Goal: Transaction & Acquisition: Obtain resource

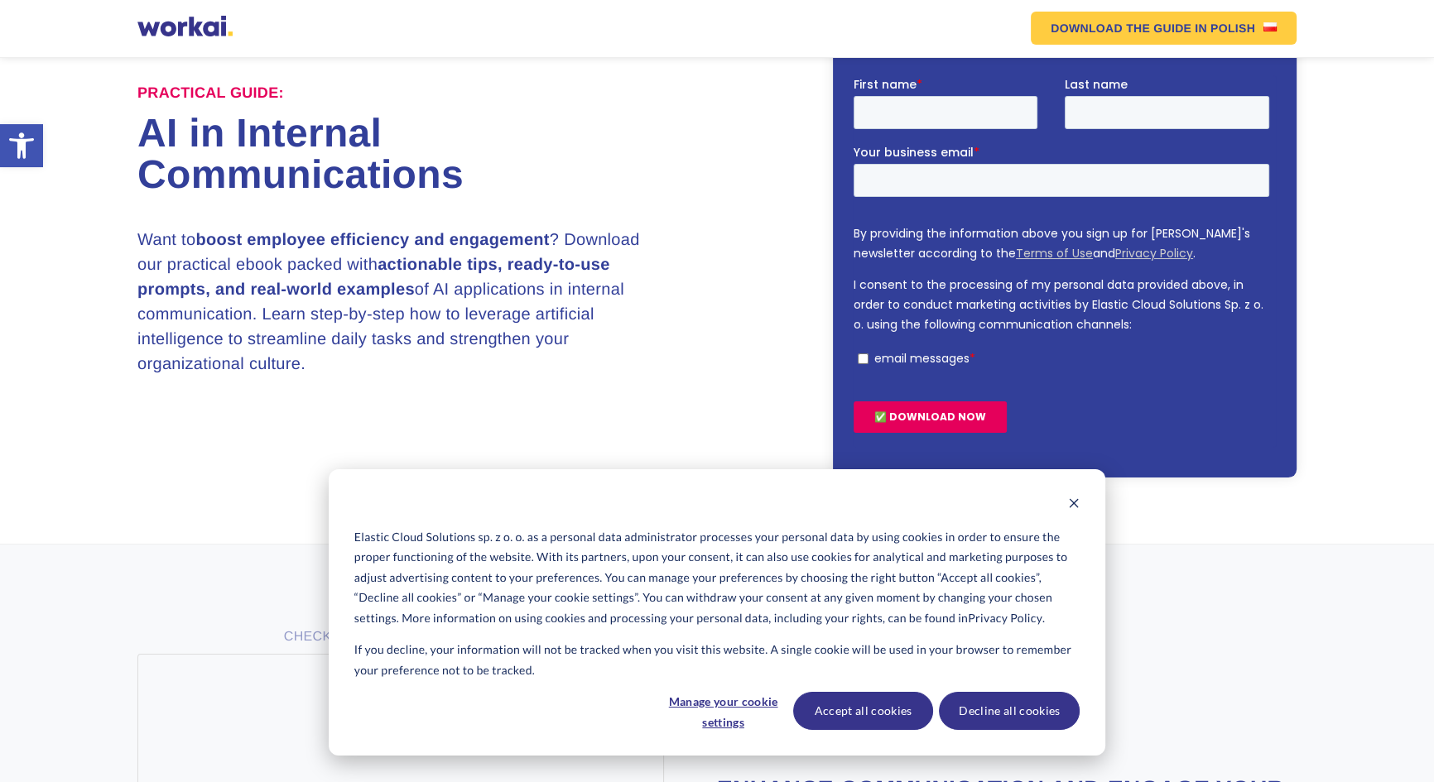
scroll to position [301, 0]
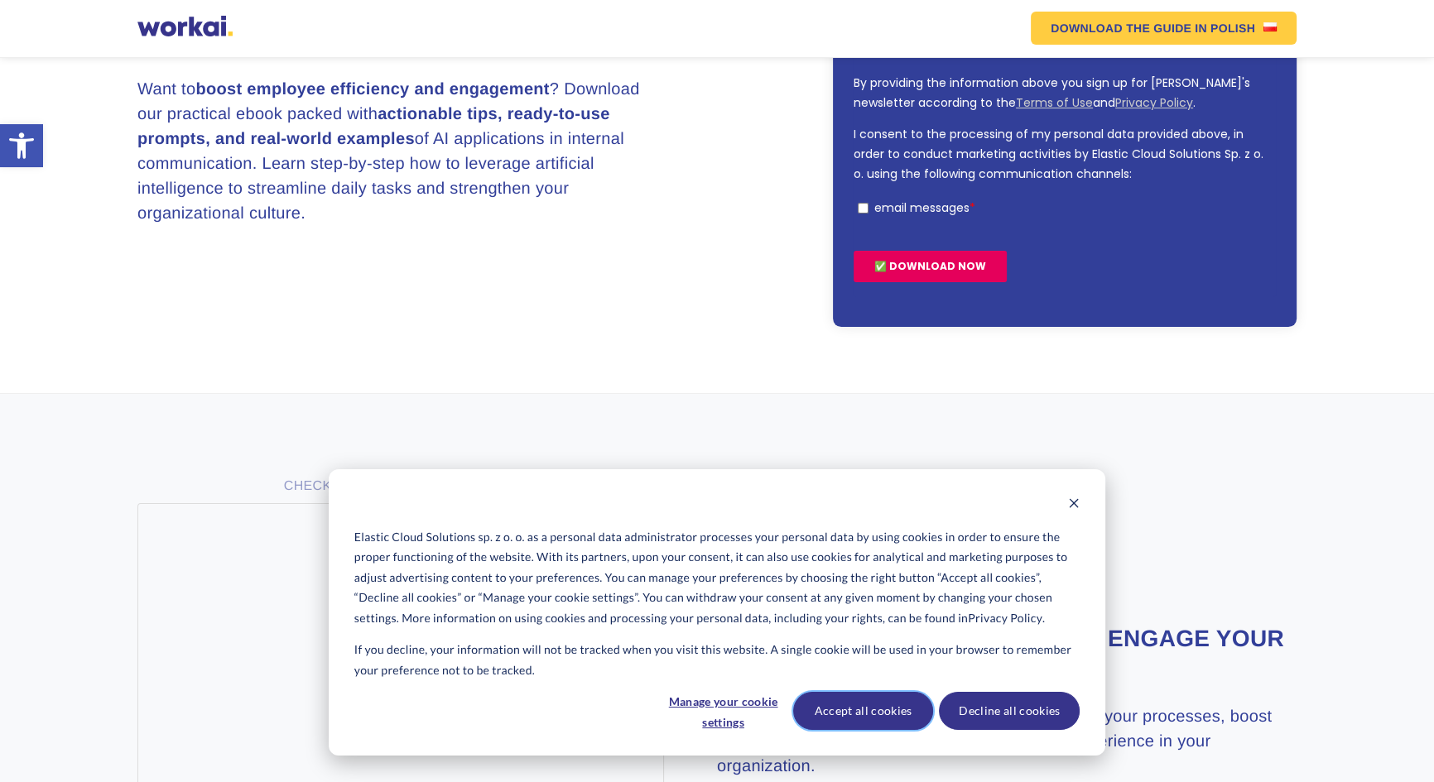
click at [878, 715] on button "Accept all cookies" at bounding box center [863, 711] width 141 height 38
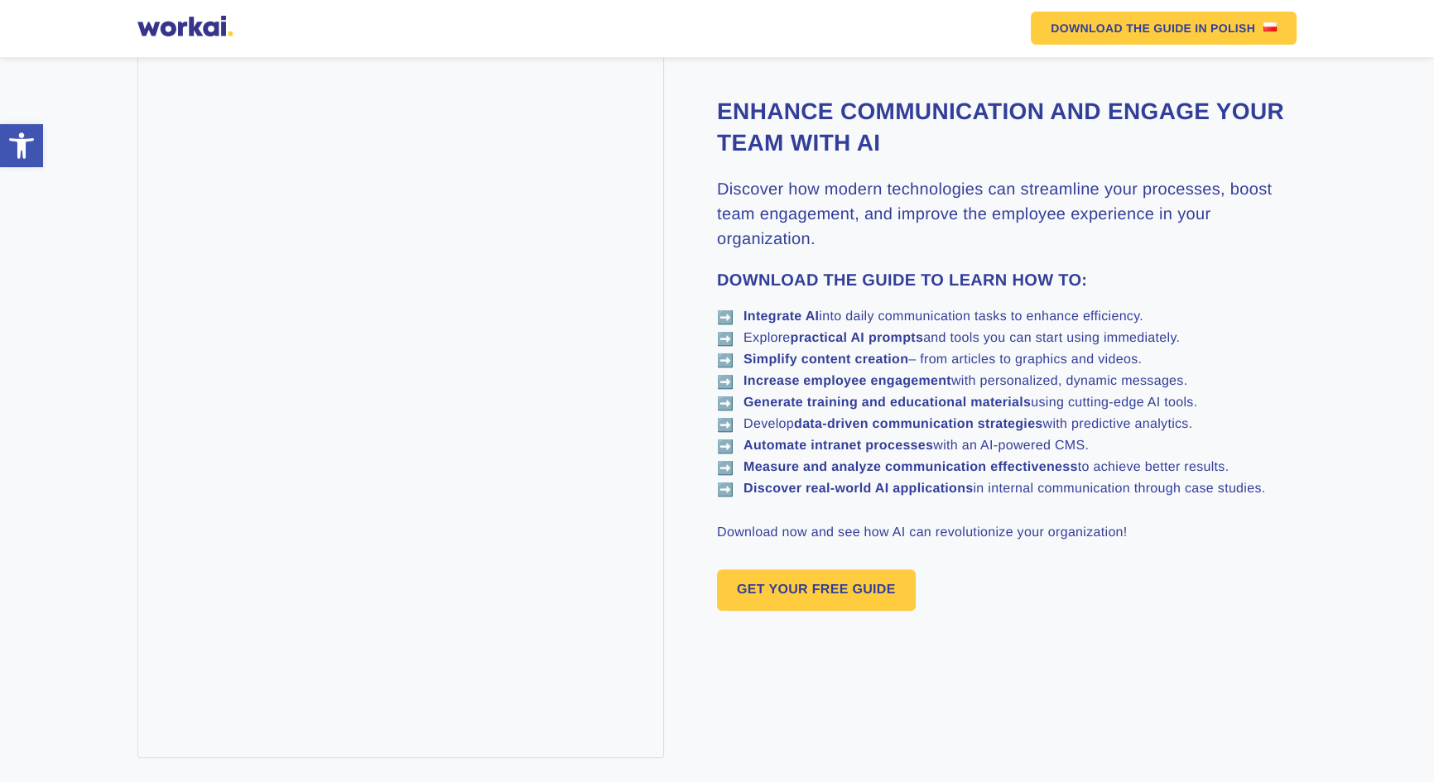
scroll to position [978, 0]
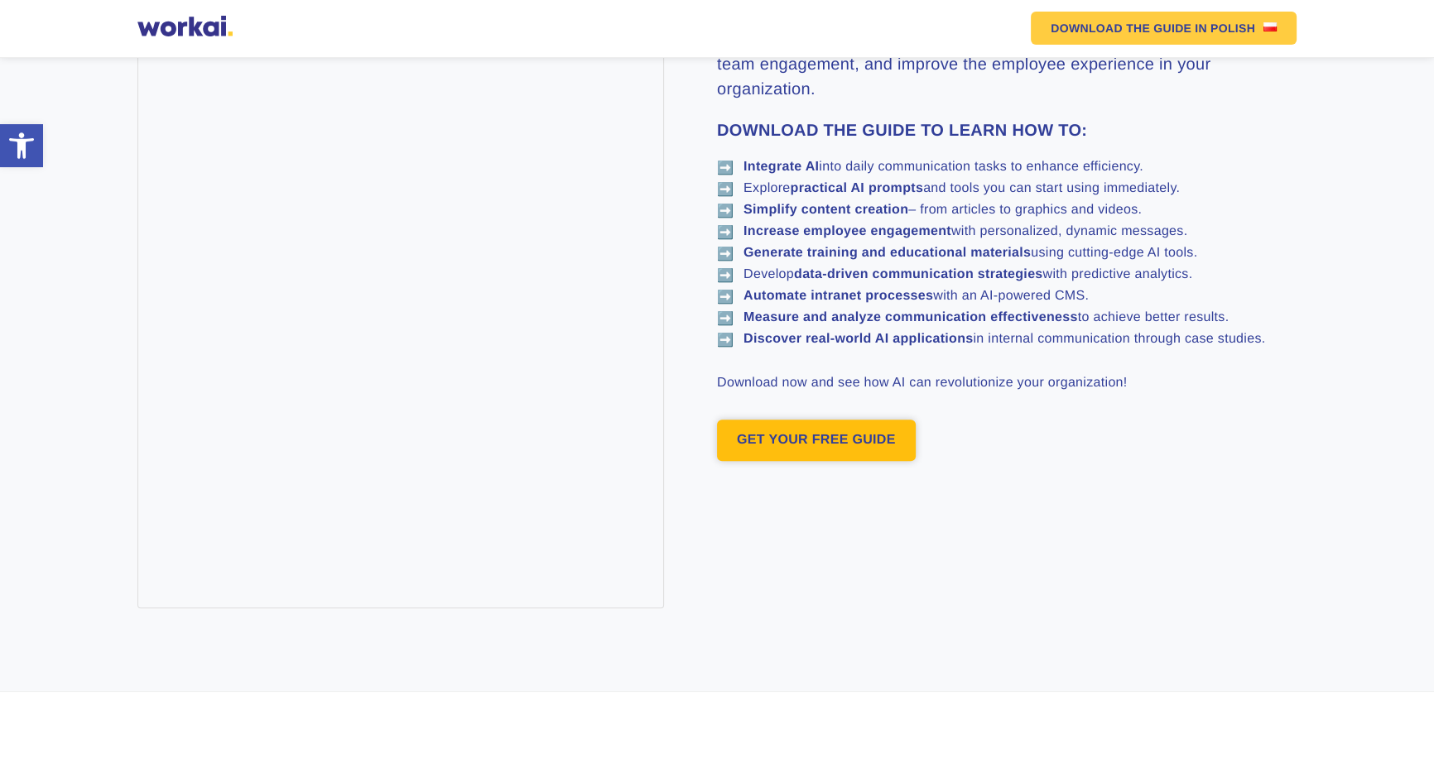
click at [770, 461] on link "GET YOUR FREE GUIDE" at bounding box center [816, 440] width 199 height 41
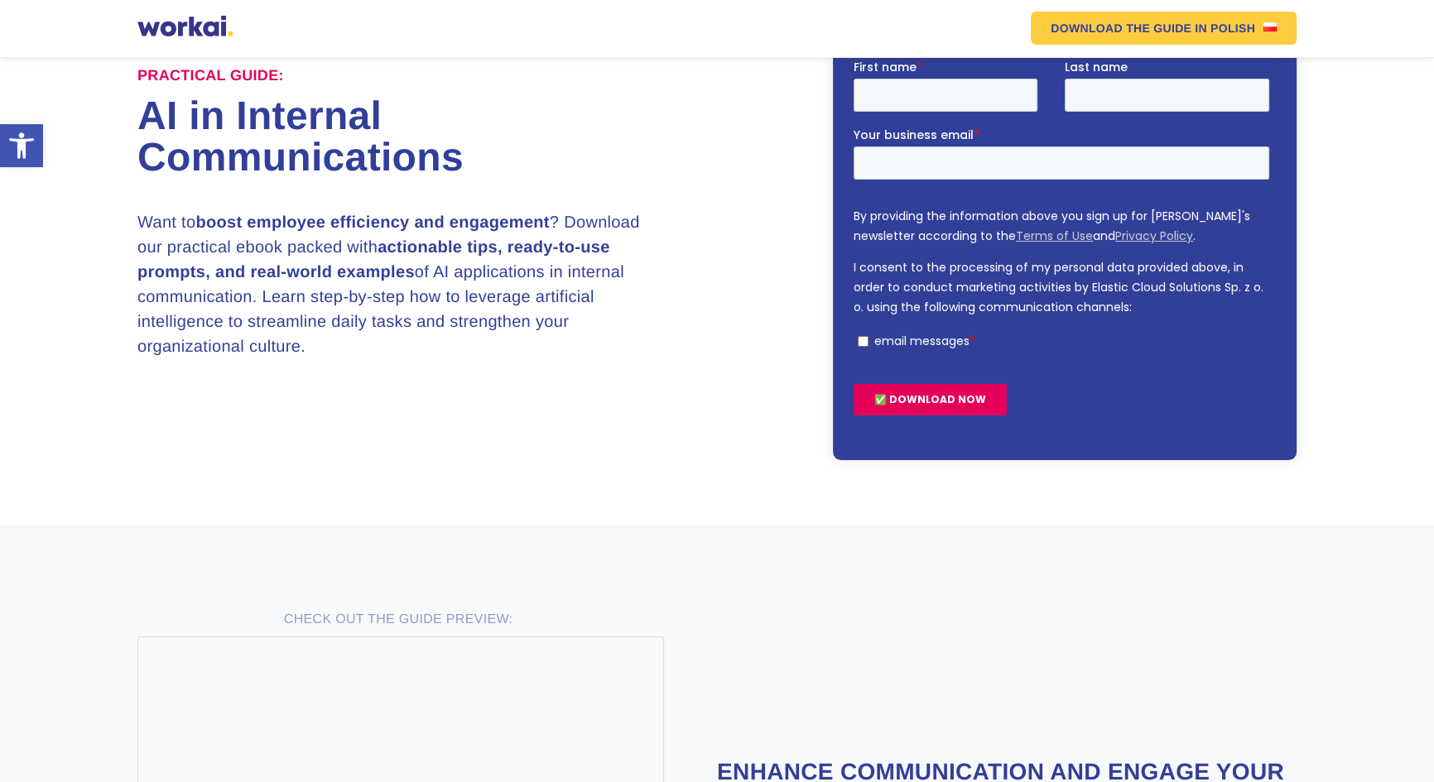
scroll to position [166, 0]
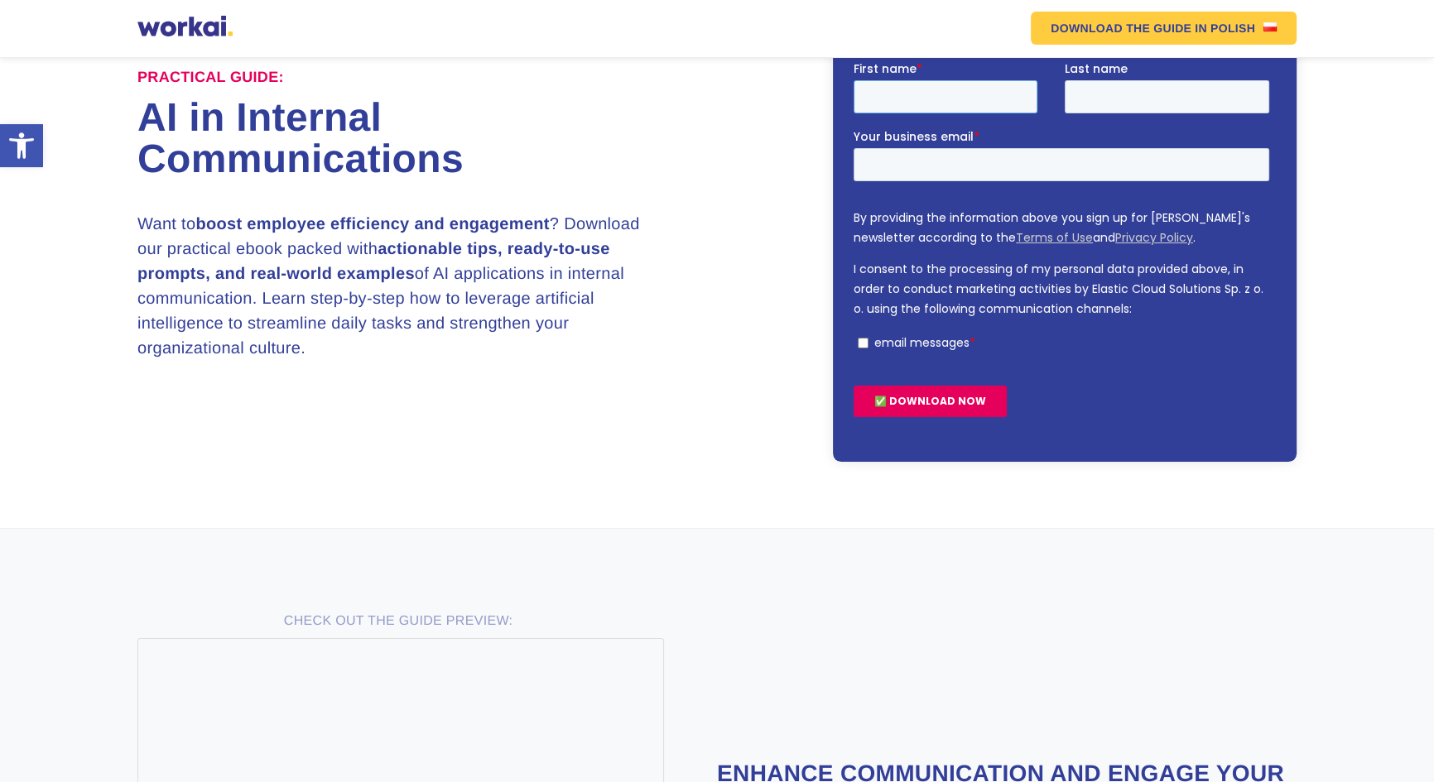
click at [951, 94] on input "First name *" at bounding box center [946, 95] width 184 height 33
type input "[PERSON_NAME]"
click at [1126, 99] on input "Last name" at bounding box center [1167, 95] width 205 height 33
type input "Sarıer"
click at [956, 157] on input "Your business email *" at bounding box center [1062, 163] width 416 height 33
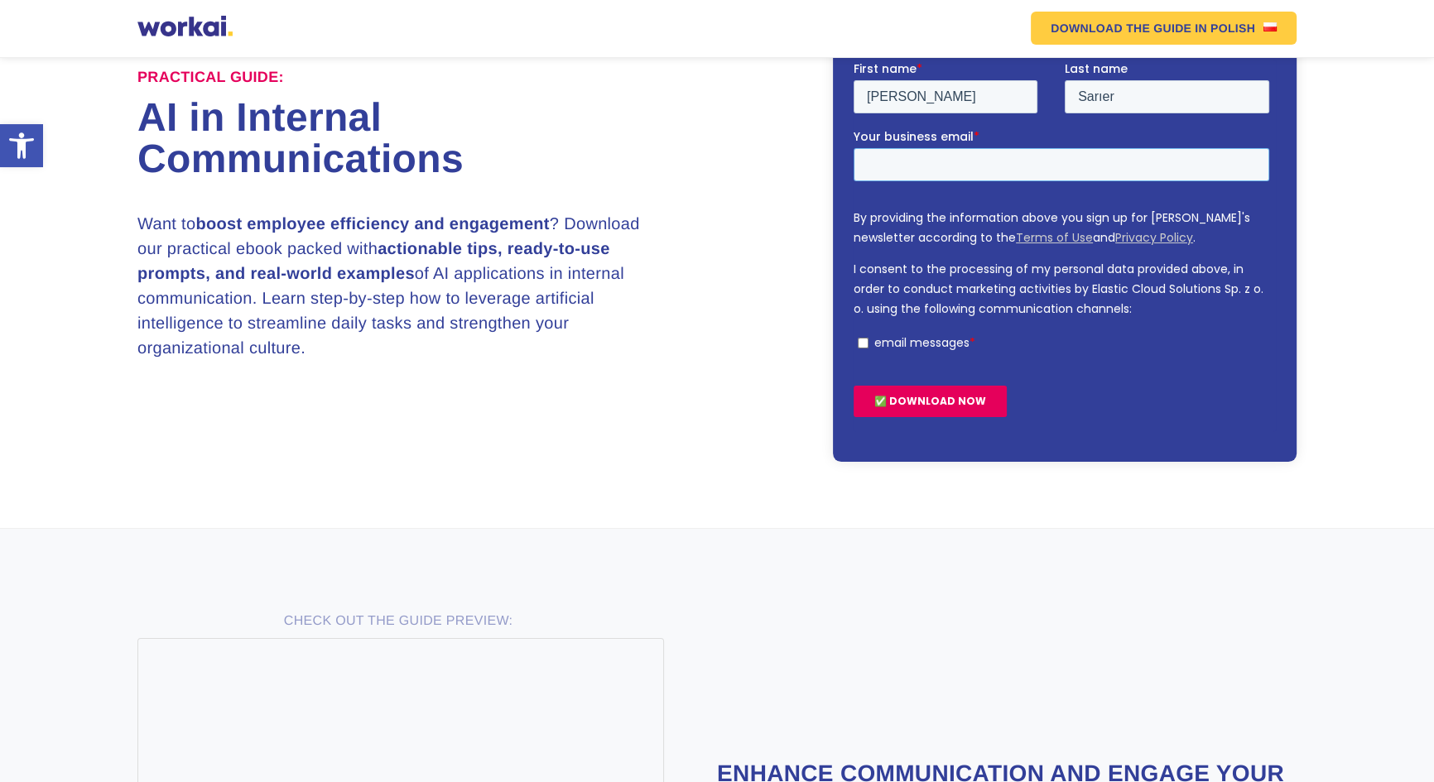
type input "[PERSON_NAME][EMAIL_ADDRESS][DOMAIN_NAME]"
click at [864, 341] on input "email messages *" at bounding box center [863, 342] width 11 height 11
checkbox input "true"
click at [899, 401] on input "✅ DOWNLOAD NOW" at bounding box center [930, 400] width 153 height 31
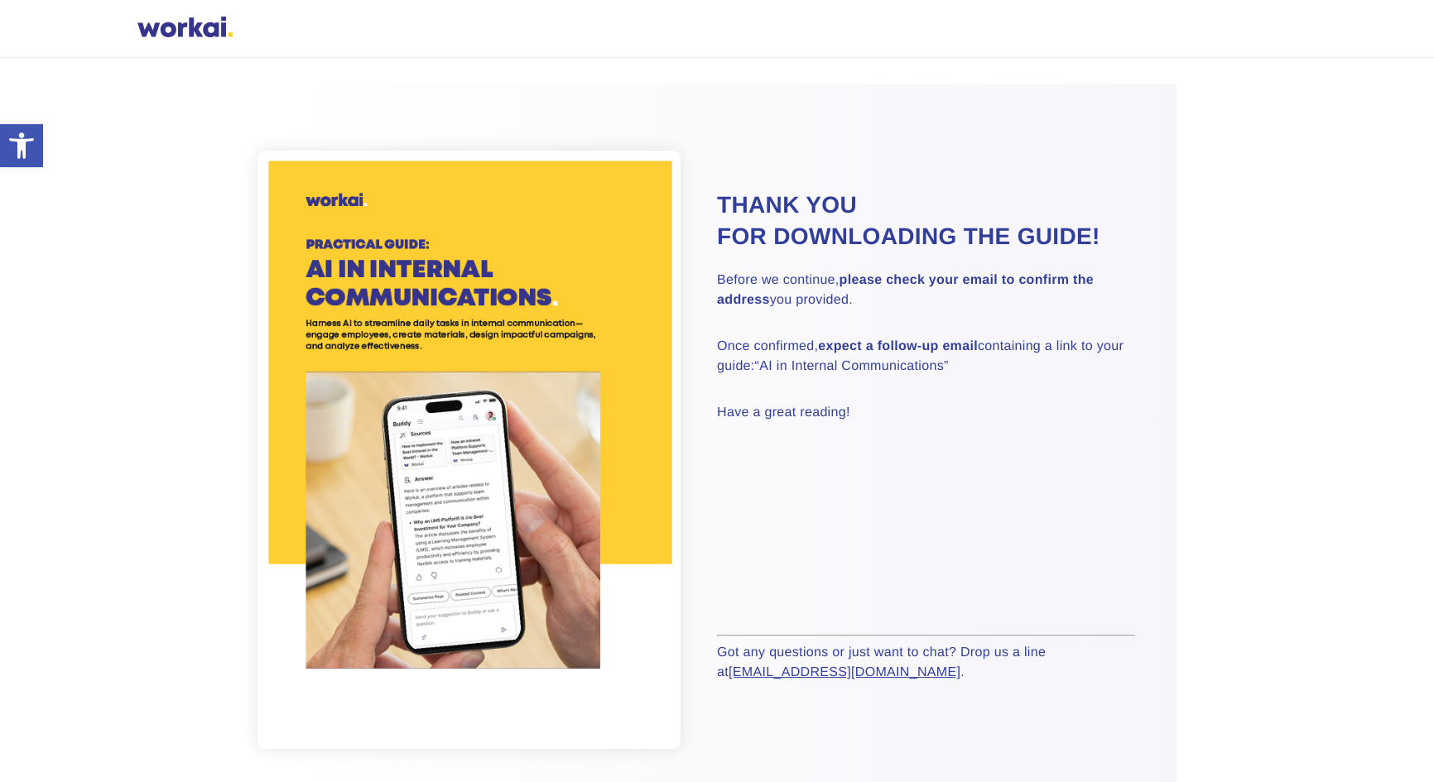
drag, startPoint x: 555, startPoint y: 356, endPoint x: 331, endPoint y: 461, distance: 247.1
click at [331, 461] on img at bounding box center [469, 450] width 423 height 599
